Goal: Task Accomplishment & Management: Manage account settings

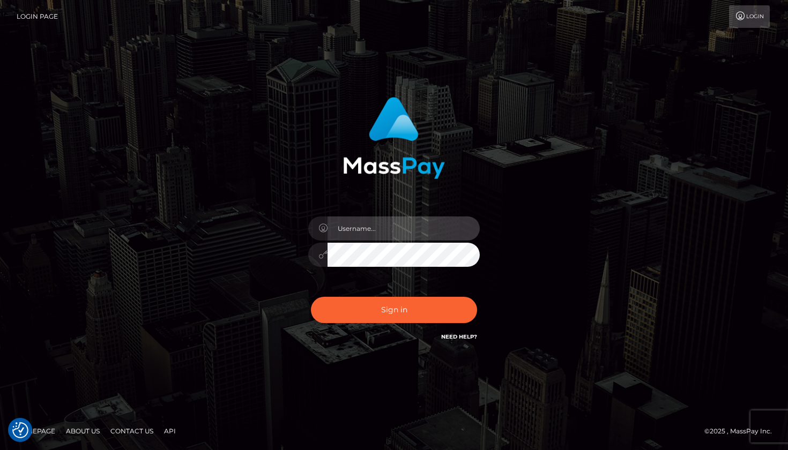
type input "[EMAIL_ADDRESS][DOMAIN_NAME]"
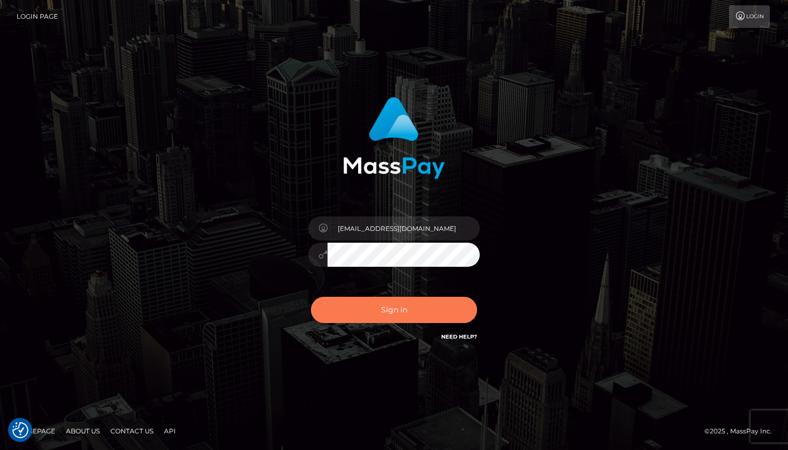
click at [400, 319] on button "Sign in" at bounding box center [394, 310] width 166 height 26
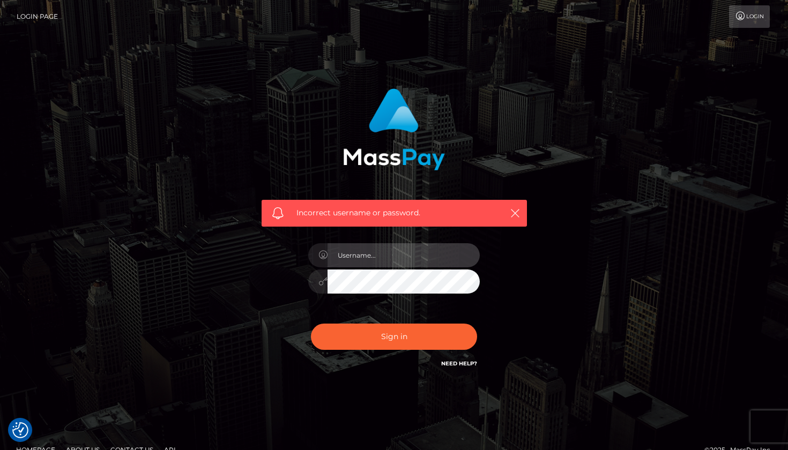
type input "[EMAIL_ADDRESS][DOMAIN_NAME]"
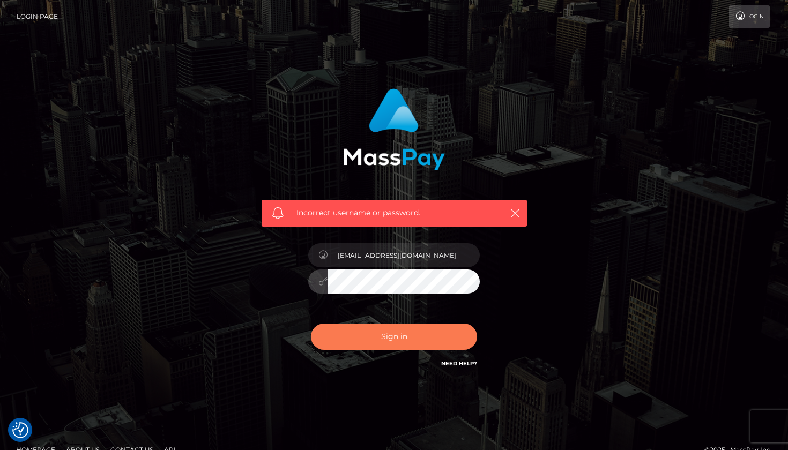
click at [390, 342] on button "Sign in" at bounding box center [394, 337] width 166 height 26
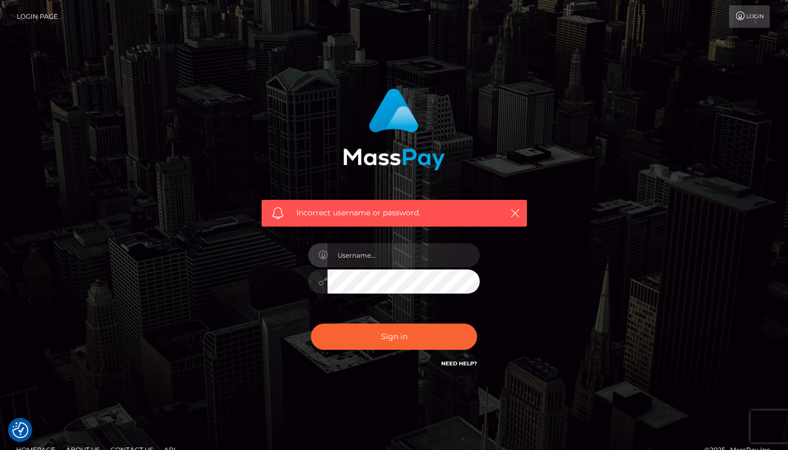
checkbox input "true"
click at [740, 26] on link "Login" at bounding box center [749, 16] width 41 height 23
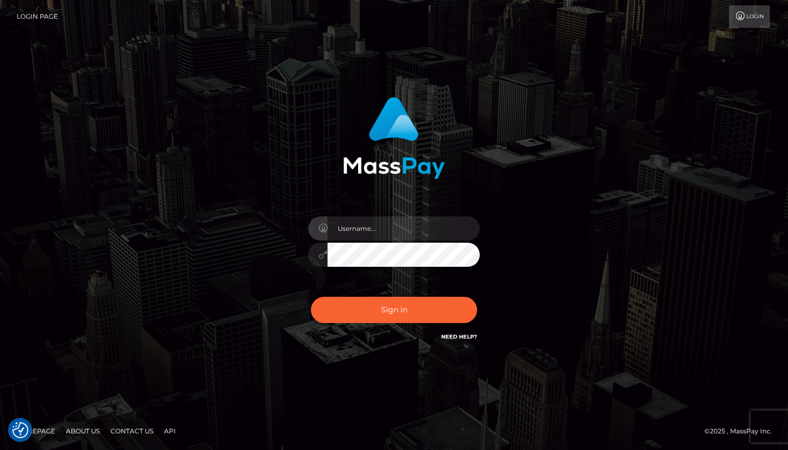
checkbox input "true"
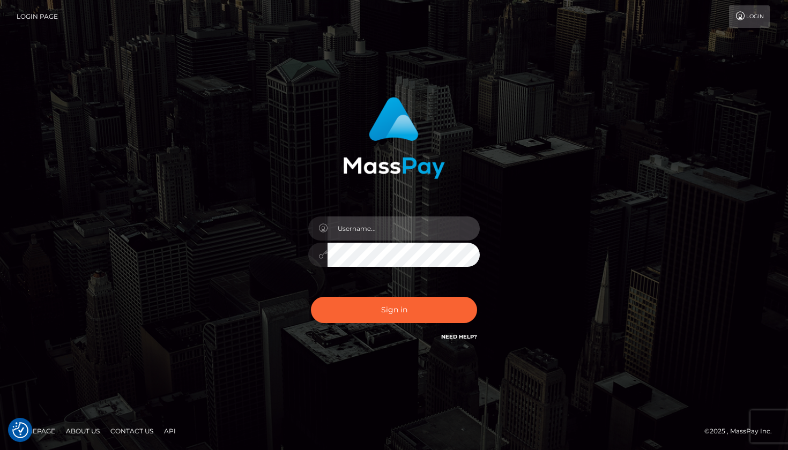
type input "[EMAIL_ADDRESS][DOMAIN_NAME]"
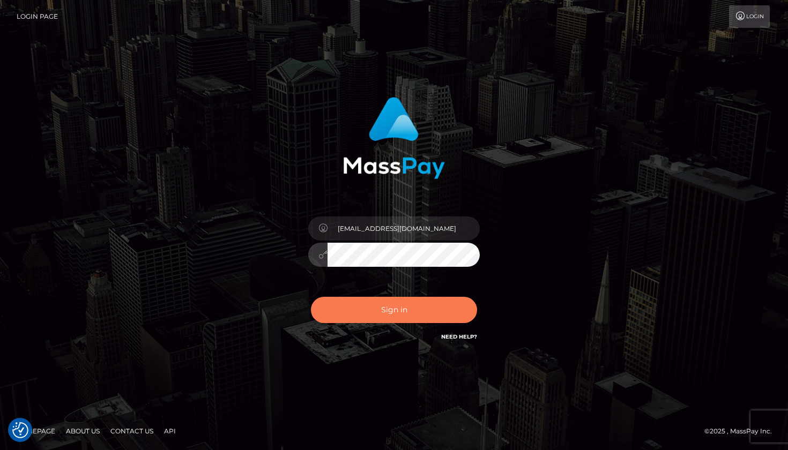
click at [369, 305] on button "Sign in" at bounding box center [394, 310] width 166 height 26
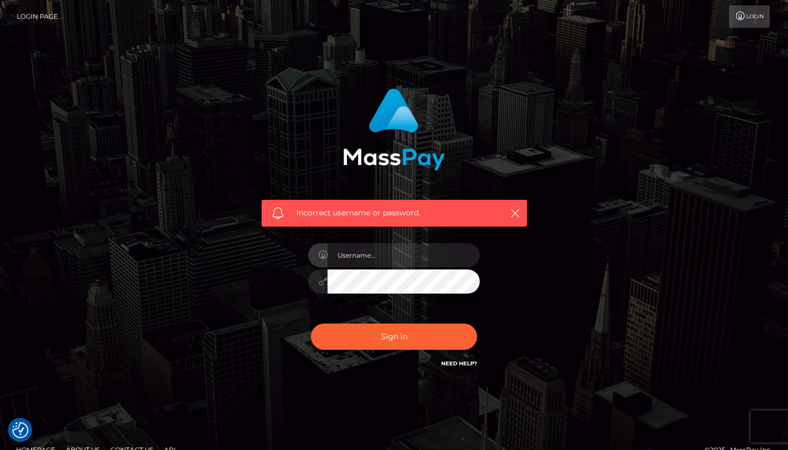
click at [403, 252] on input "text" at bounding box center [403, 255] width 152 height 24
type input "ggkix@yahoo.com"
click at [394, 336] on button "Sign in" at bounding box center [394, 337] width 166 height 26
checkbox input "true"
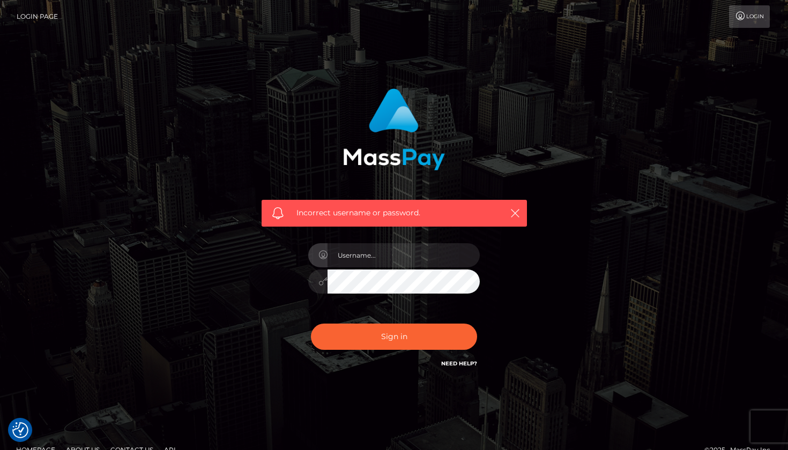
checkbox input "true"
